Goal: Task Accomplishment & Management: Manage account settings

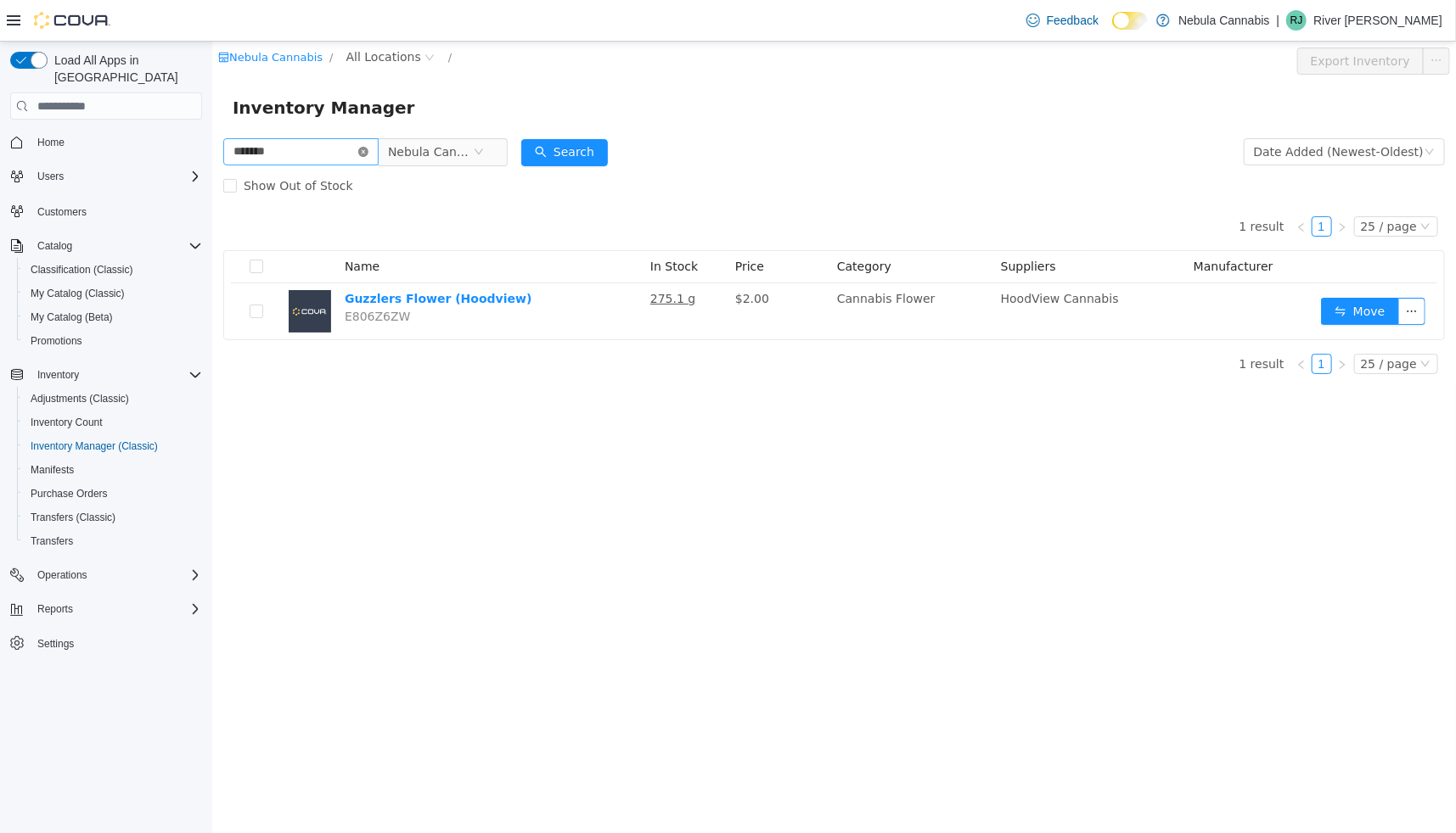
click at [368, 152] on icon "icon: close-circle" at bounding box center [362, 152] width 10 height 10
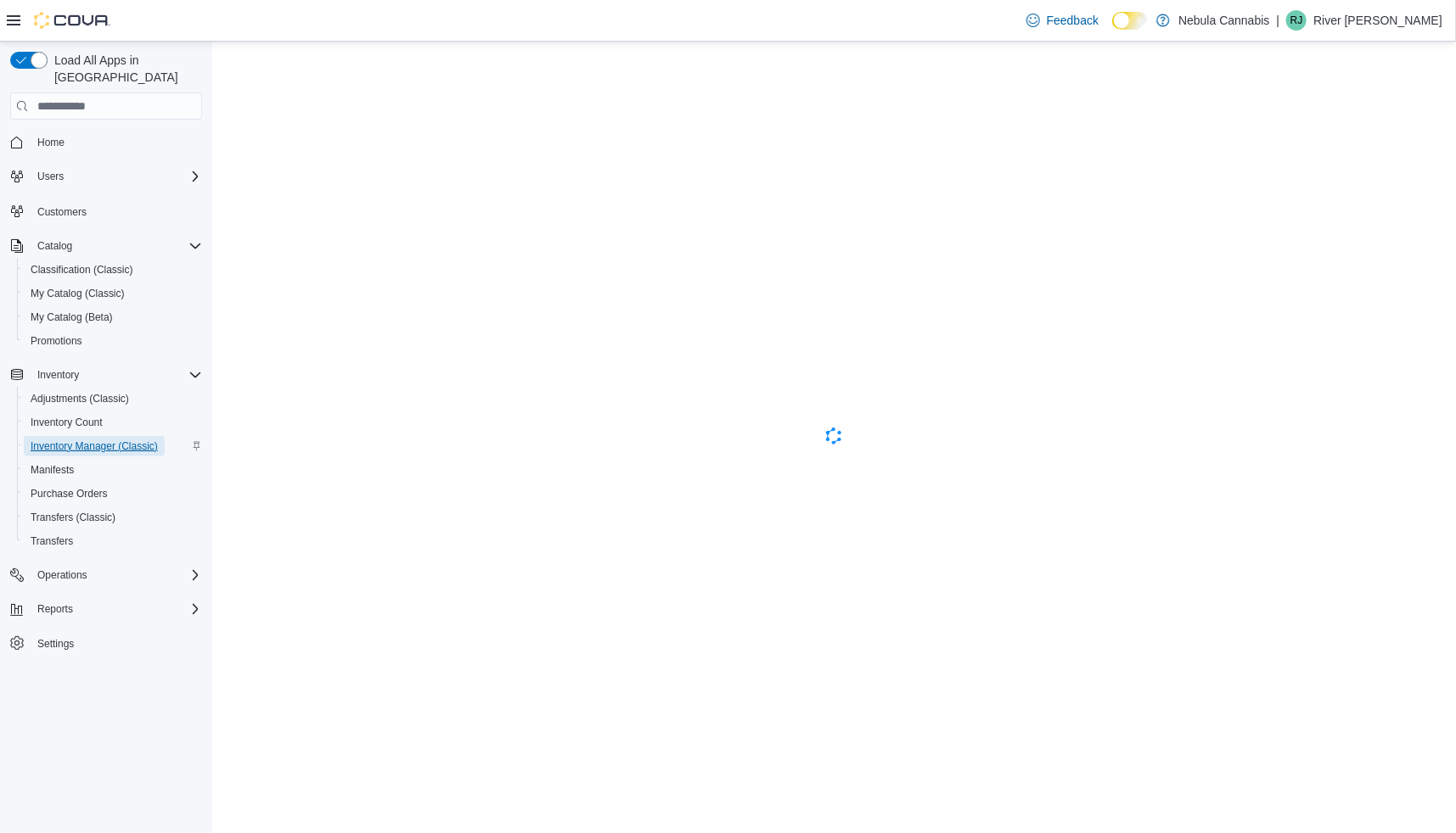
click at [85, 439] on span "Inventory Manager (Classic)" at bounding box center [94, 446] width 127 height 13
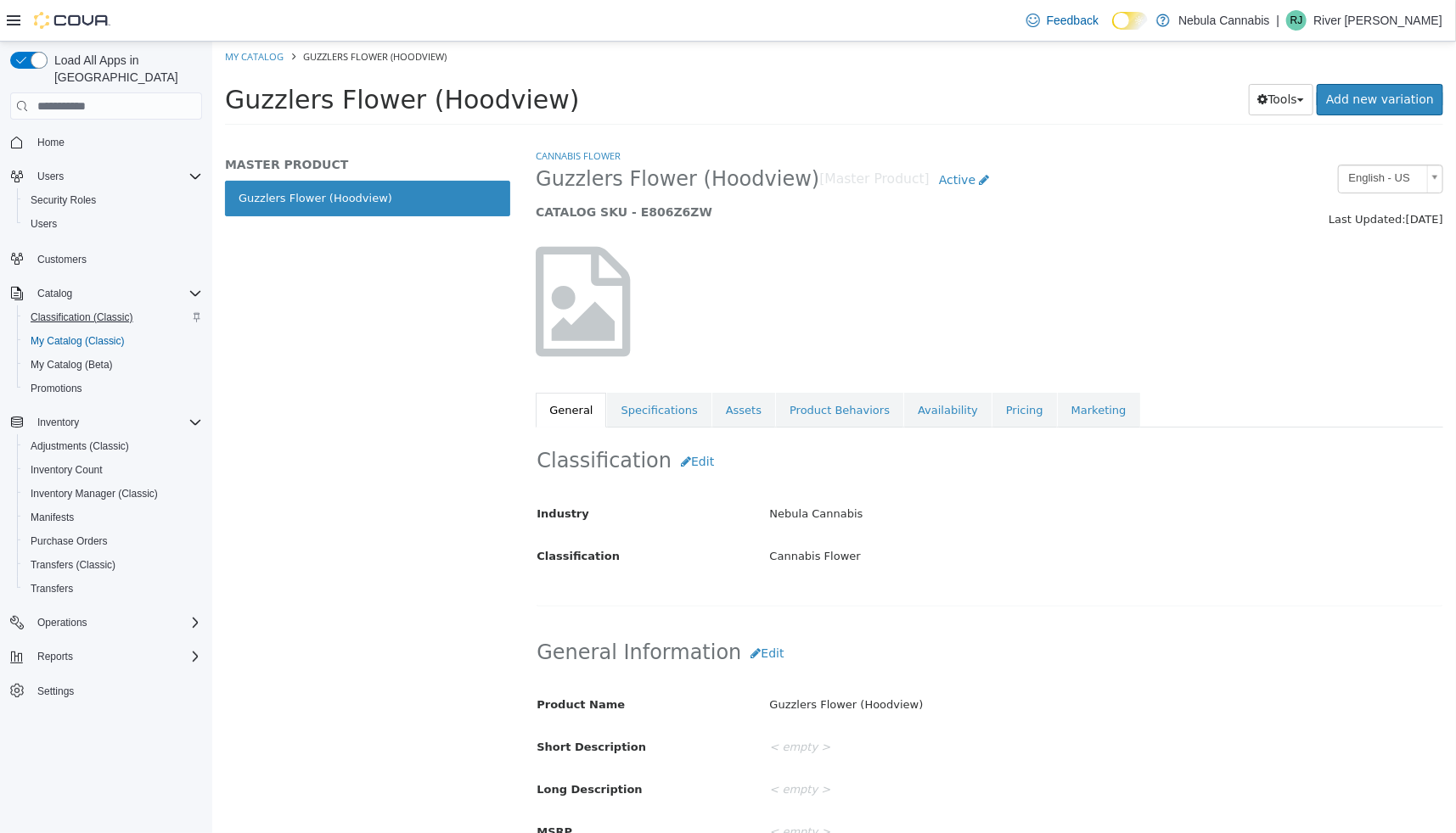
scroll to position [280, 0]
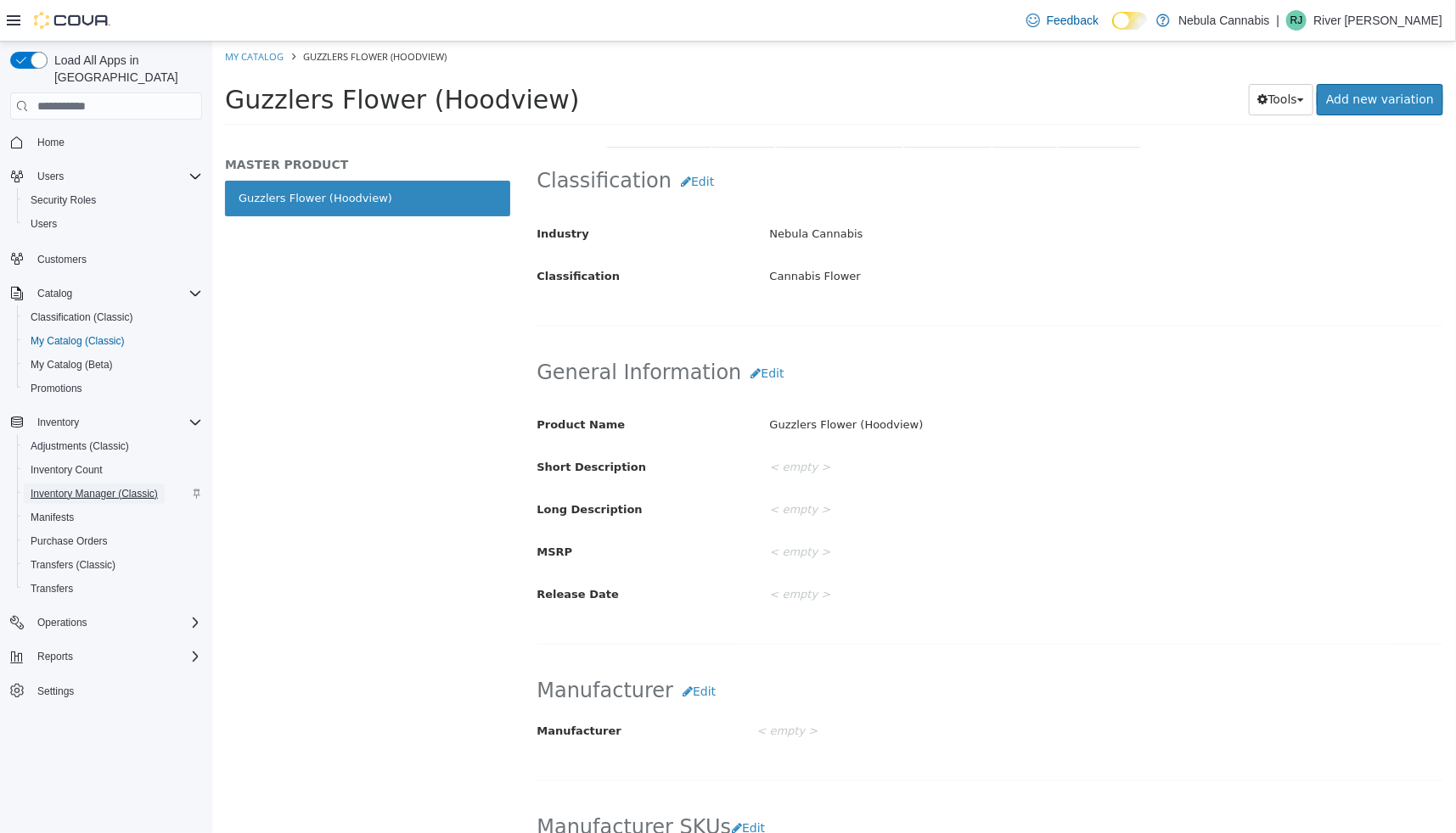
click at [62, 487] on span "Inventory Manager (Classic)" at bounding box center [94, 493] width 127 height 13
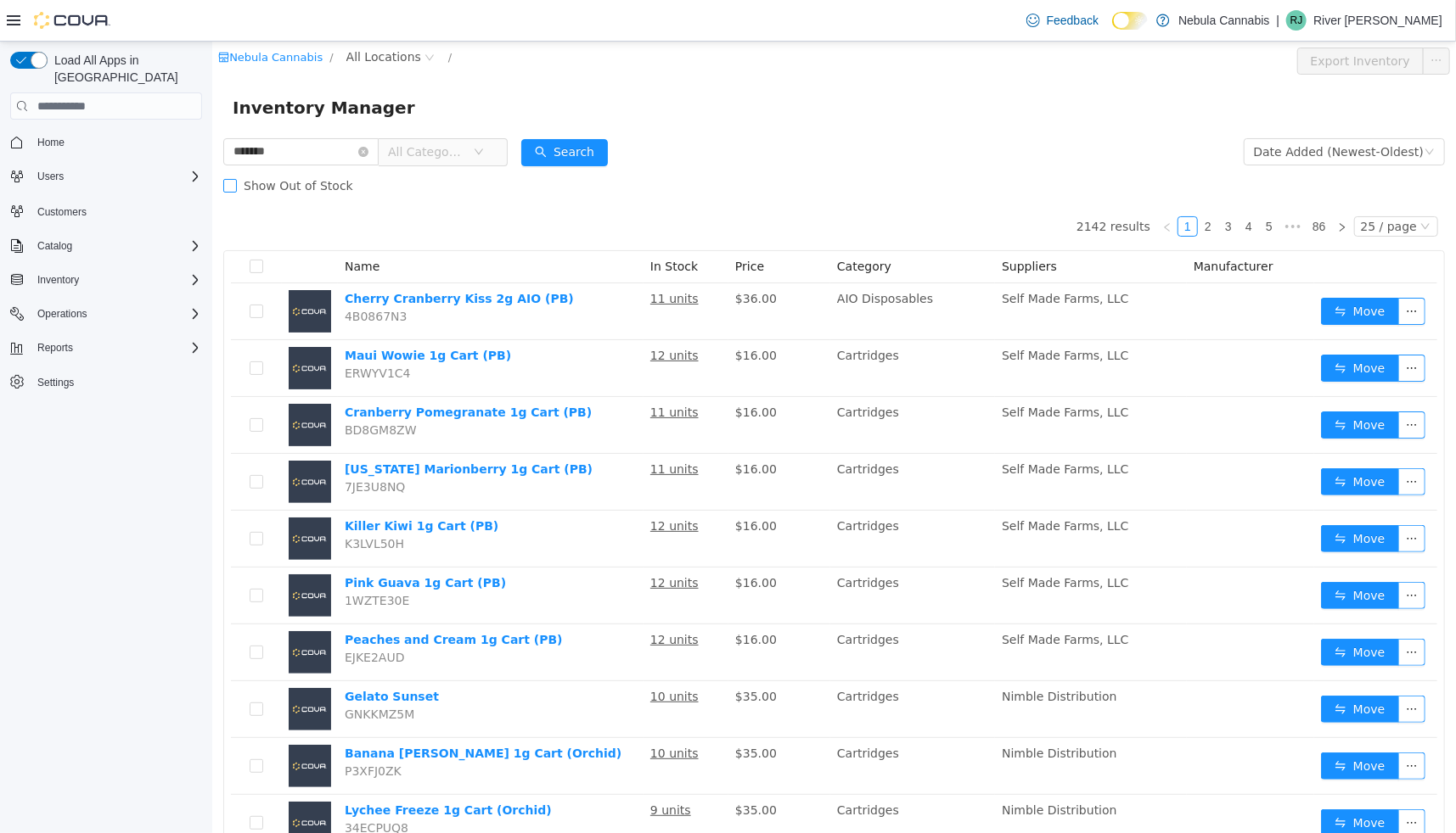
type input "*******"
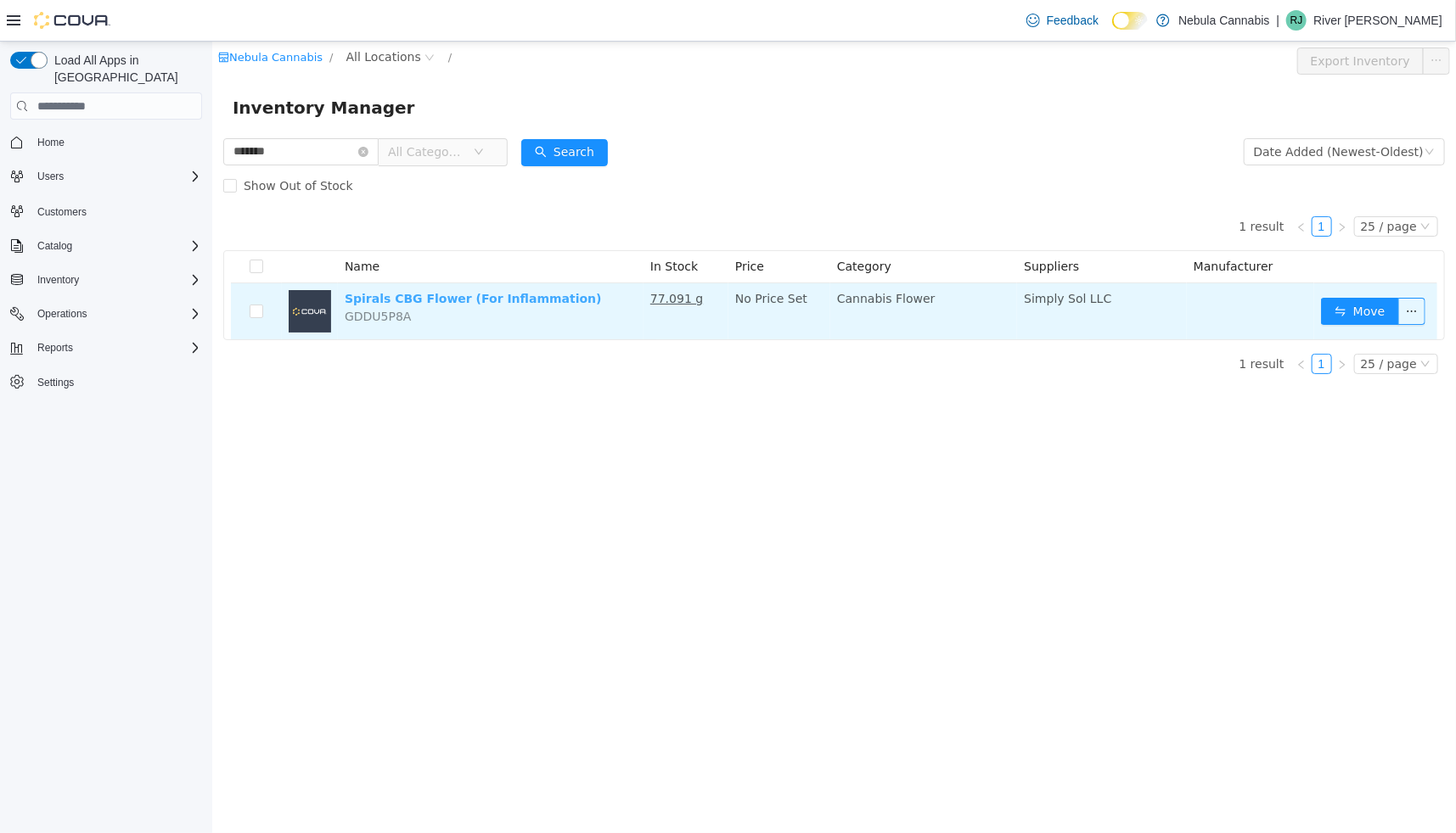
click at [497, 304] on link "Spirals CBG Flower (For Inflammation)" at bounding box center [472, 299] width 257 height 13
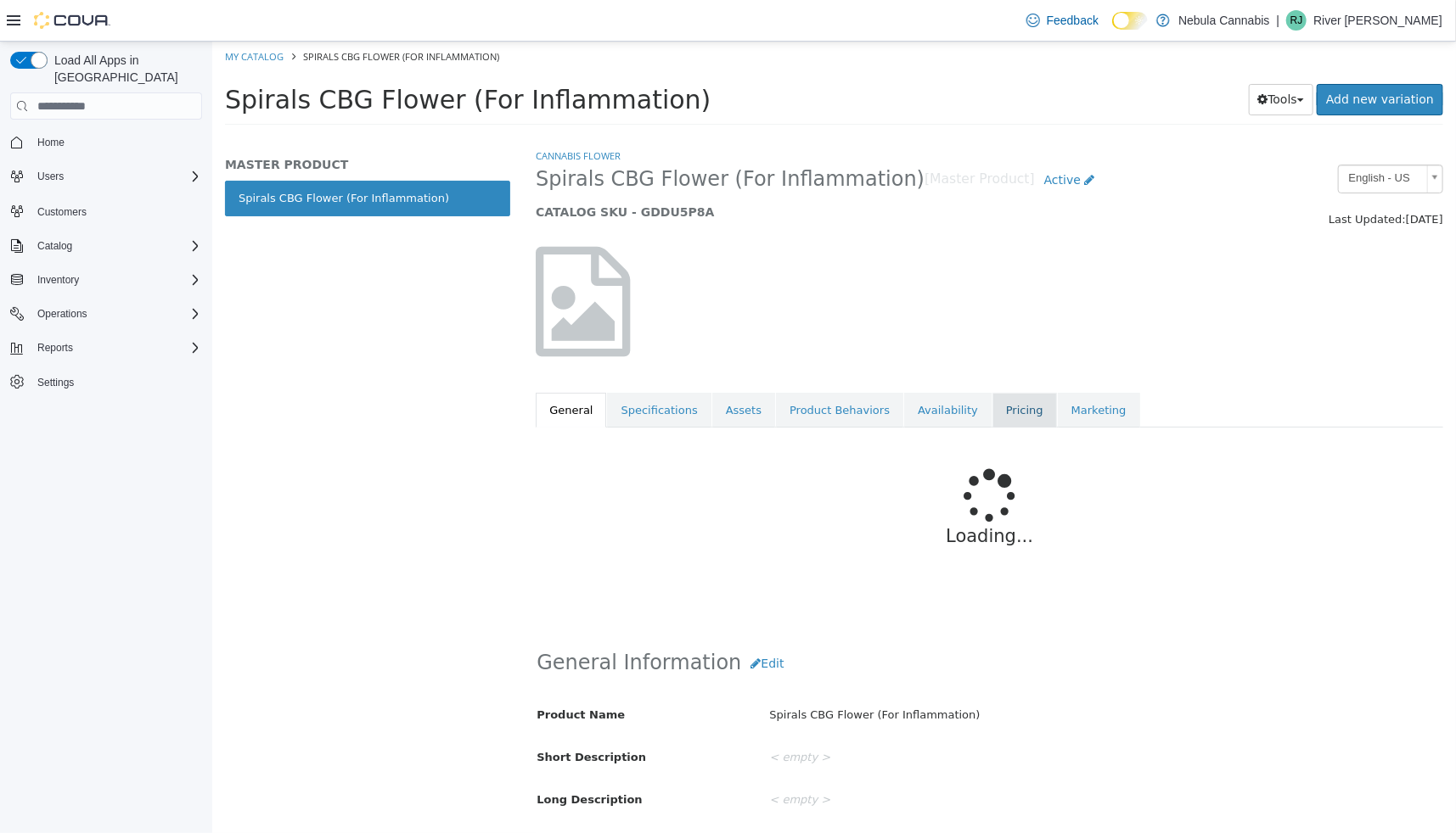
click at [992, 412] on link "Pricing" at bounding box center [1024, 411] width 65 height 36
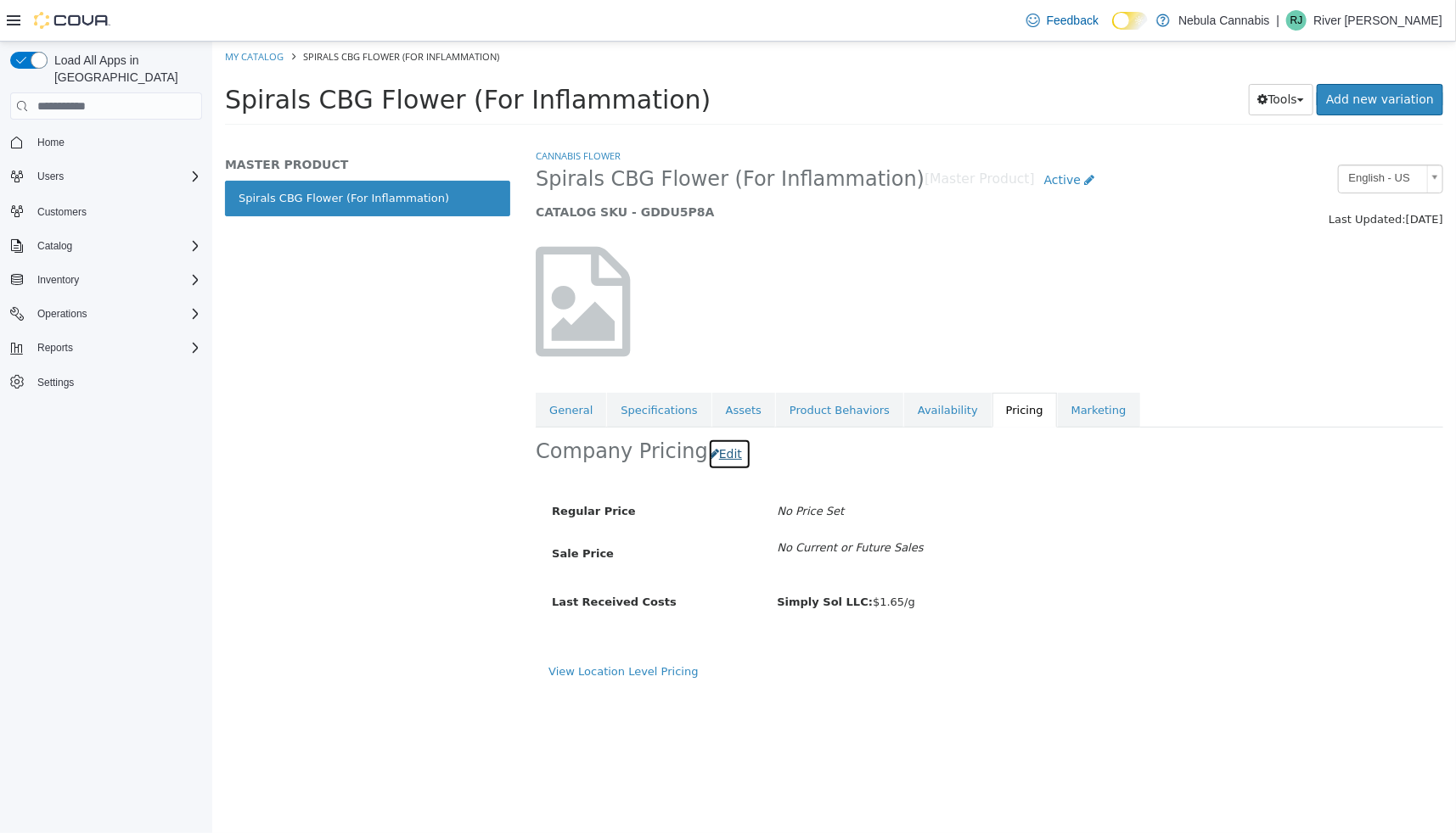
click at [723, 462] on button "Edit" at bounding box center [728, 454] width 43 height 31
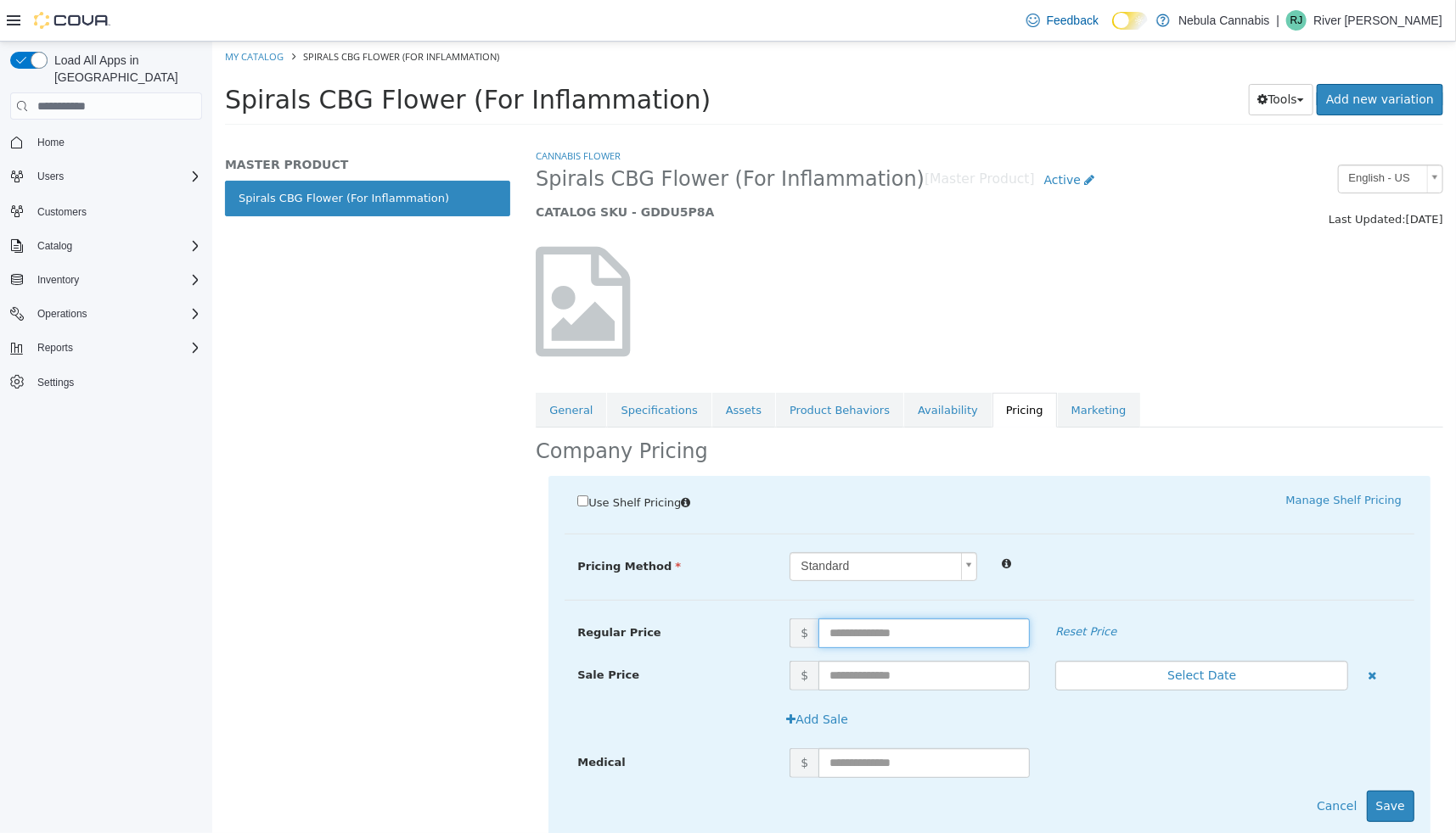
click at [866, 630] on input "text" at bounding box center [924, 633] width 212 height 30
type input "*"
click at [1132, 547] on div "Use Shelf Pricing    Manage Shelf Pricing Shelf Price Select a Shelf Price Shel…" at bounding box center [989, 657] width 882 height 362
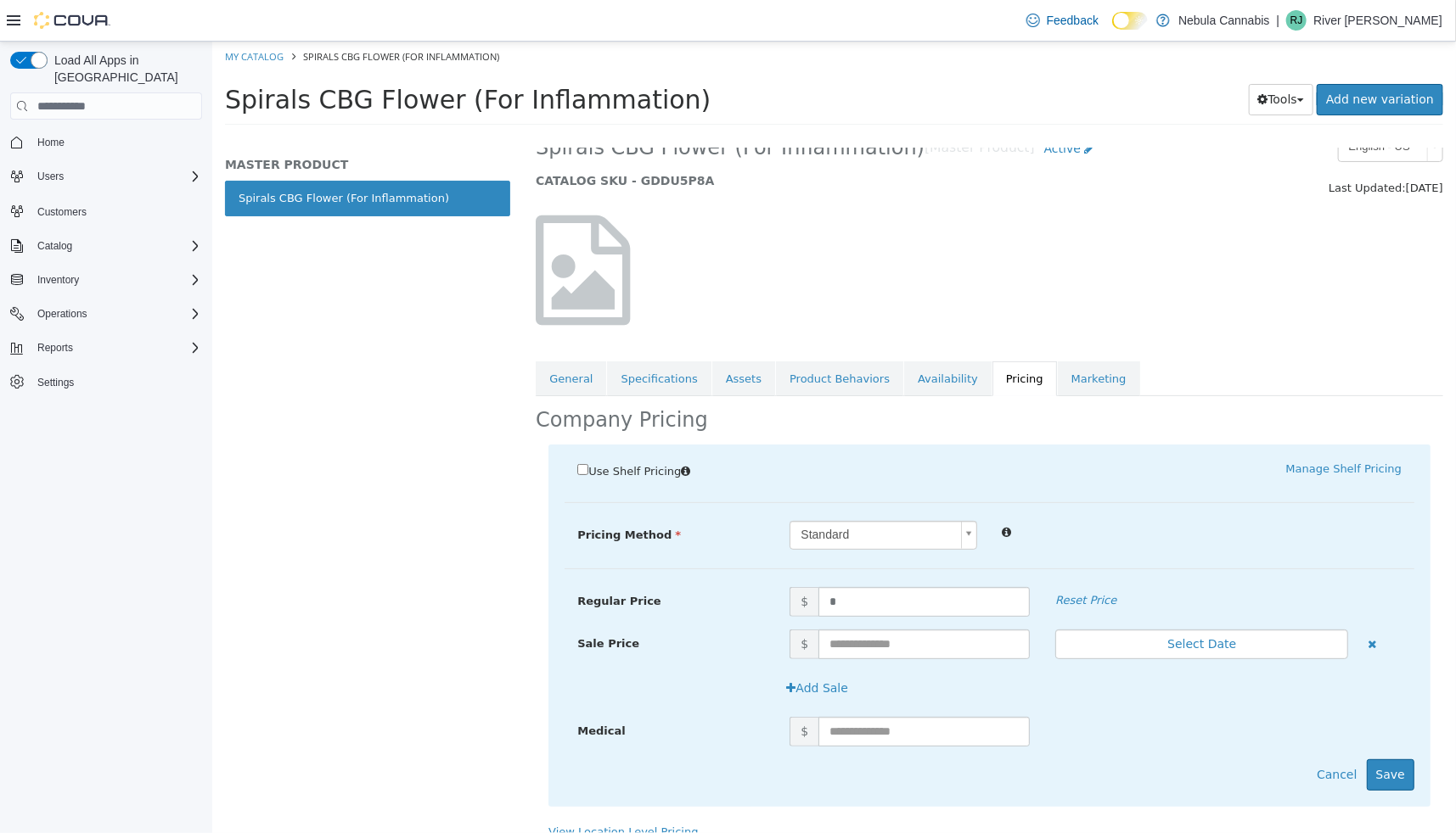
scroll to position [48, 0]
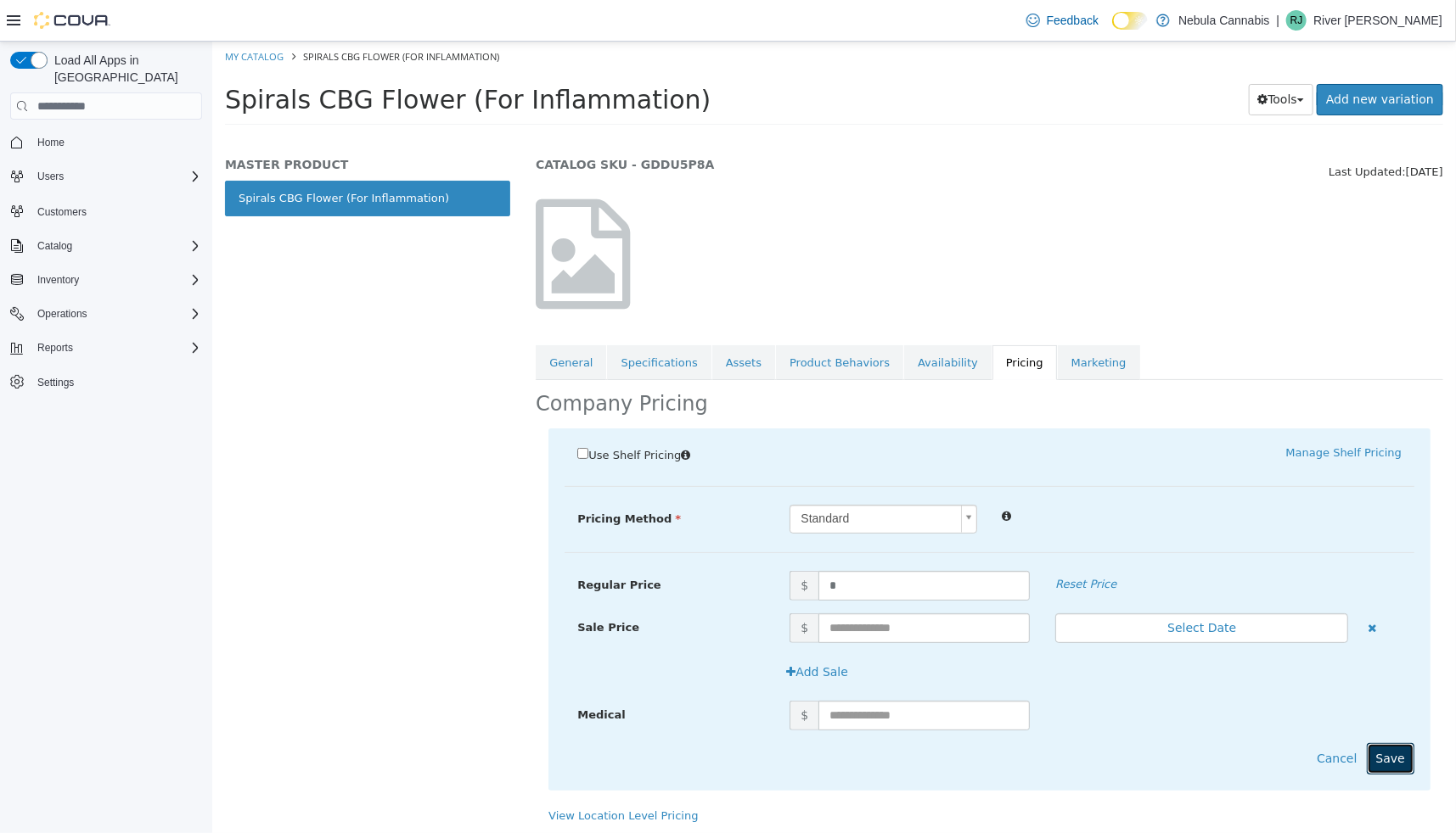
click at [1377, 758] on button "Save" at bounding box center [1390, 759] width 48 height 31
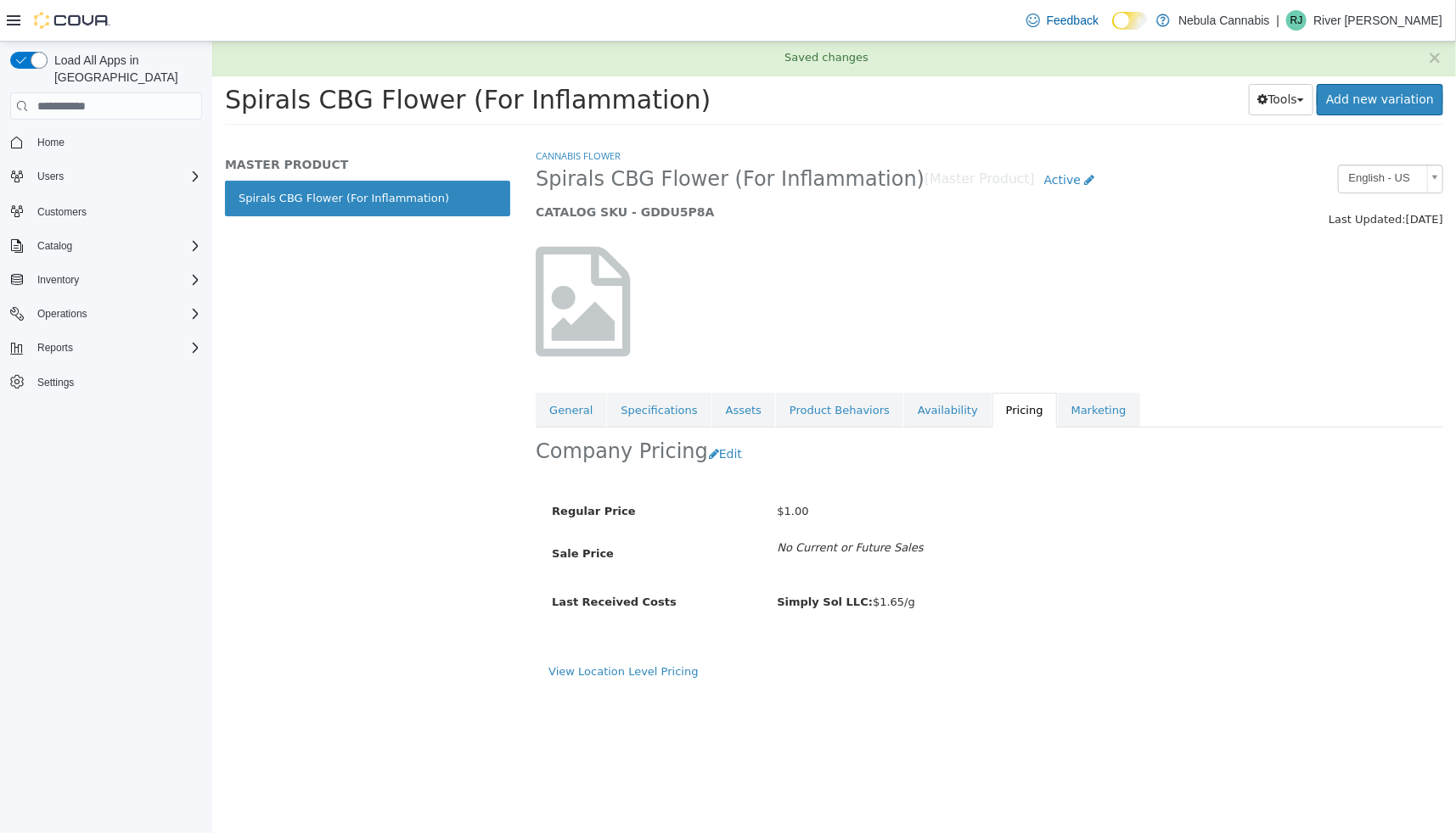
scroll to position [0, 0]
